Goal: Task Accomplishment & Management: Use online tool/utility

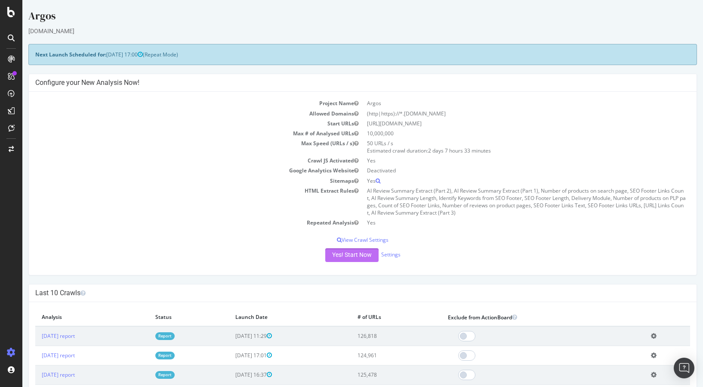
click at [340, 259] on button "Yes! Start Now" at bounding box center [351, 255] width 53 height 14
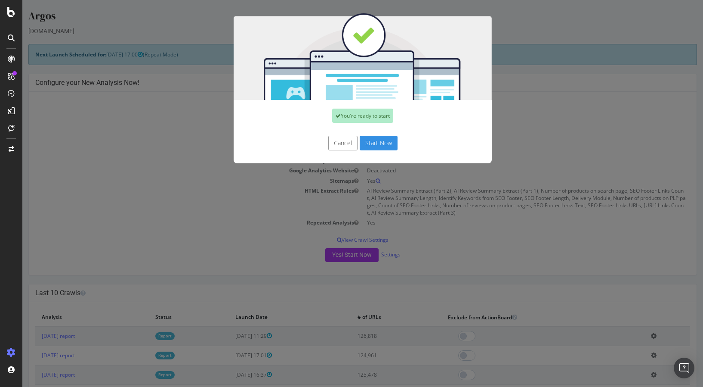
click at [382, 144] on button "Start Now" at bounding box center [379, 143] width 38 height 15
